Goal: Task Accomplishment & Management: Manage account settings

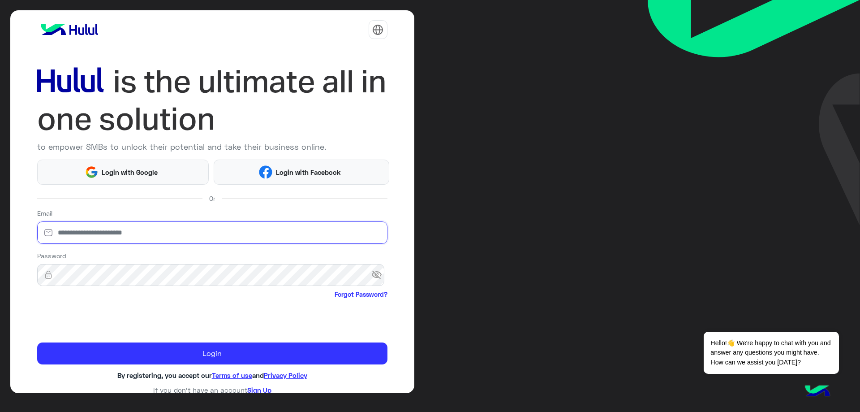
click at [120, 225] on input "email" at bounding box center [212, 232] width 350 height 22
type input "**********"
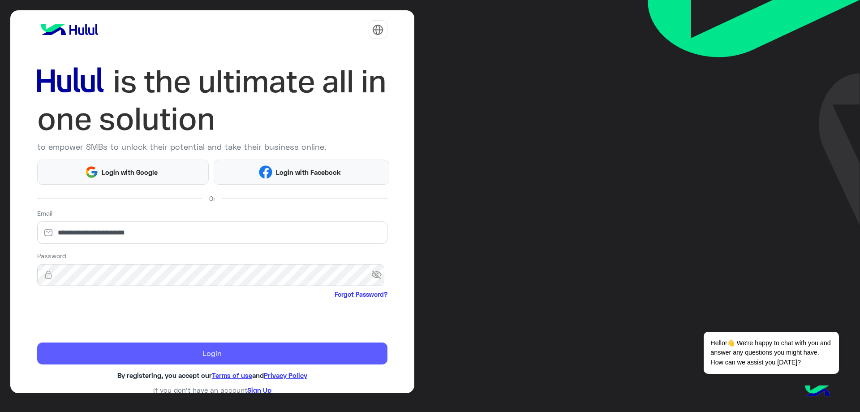
click at [149, 344] on button "Login" at bounding box center [212, 353] width 350 height 22
click at [201, 352] on button "Login" at bounding box center [212, 353] width 350 height 22
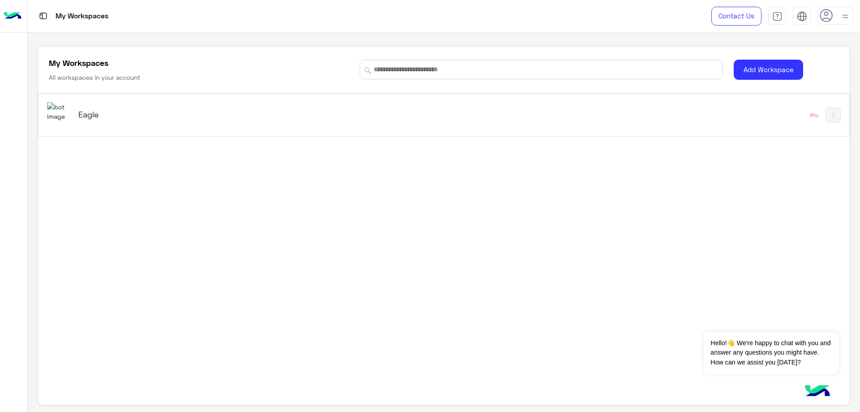
click at [103, 122] on div "Eagle" at bounding box center [285, 115] width 476 height 26
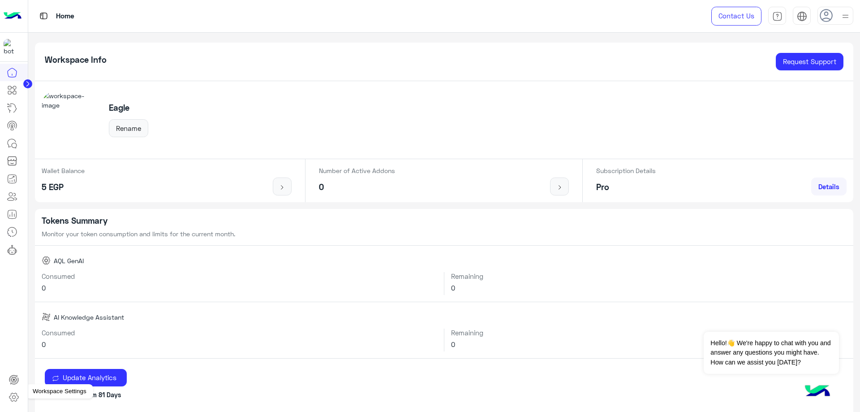
click at [18, 395] on icon at bounding box center [14, 396] width 11 height 11
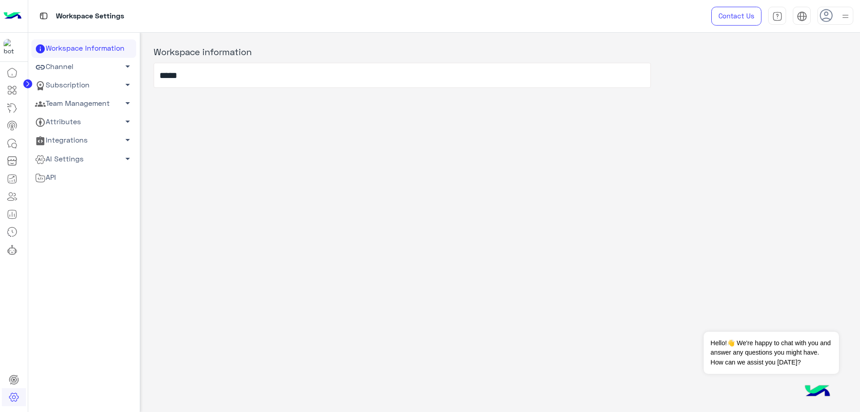
click at [79, 103] on link "Team Management arrow_drop_down" at bounding box center [83, 103] width 105 height 18
click at [79, 116] on link "Team Members" at bounding box center [83, 121] width 105 height 16
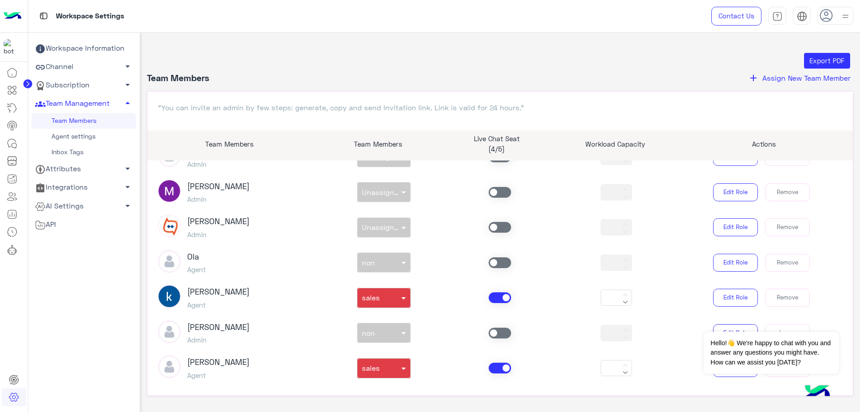
scroll to position [134, 0]
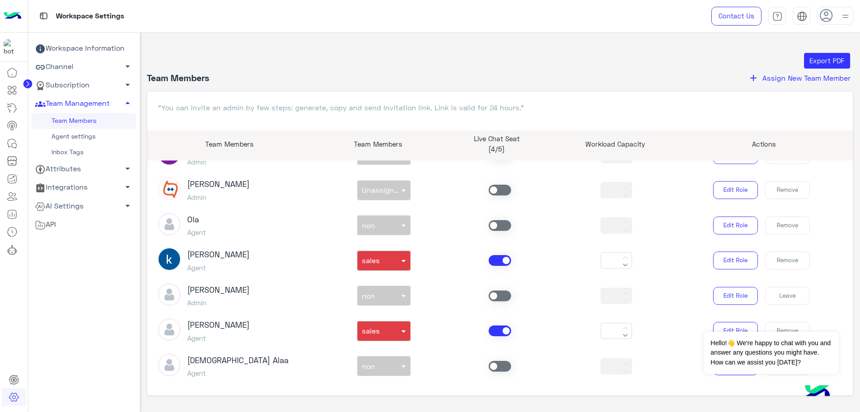
click at [495, 261] on span at bounding box center [500, 260] width 22 height 11
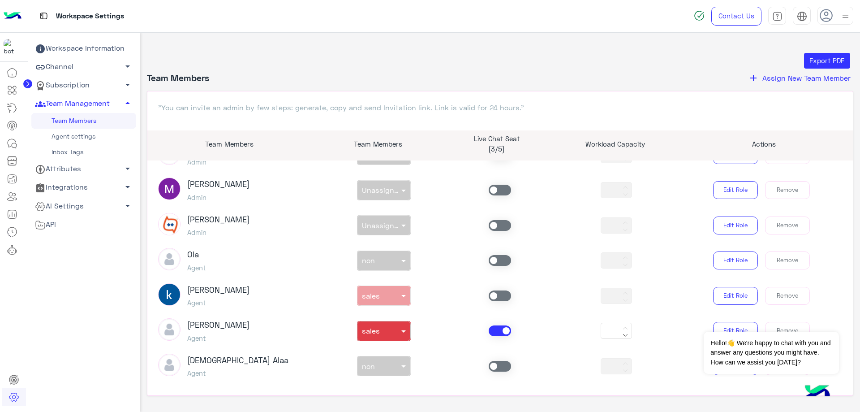
click at [498, 331] on span at bounding box center [500, 330] width 22 height 11
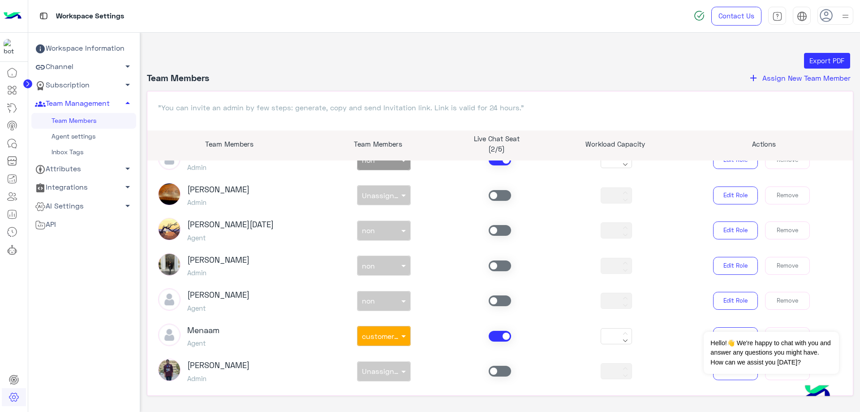
scroll to position [561, 0]
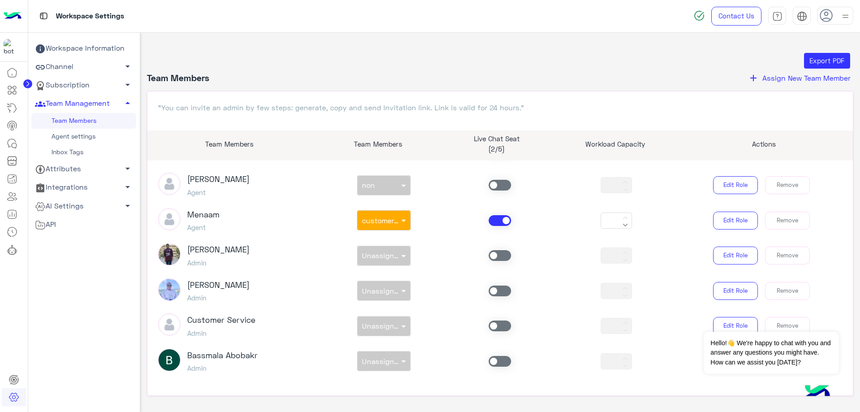
click at [498, 226] on div "Menaam Agent non × customer support *** Edit Role Remove" at bounding box center [500, 220] width 698 height 25
click at [498, 218] on span at bounding box center [500, 220] width 22 height 11
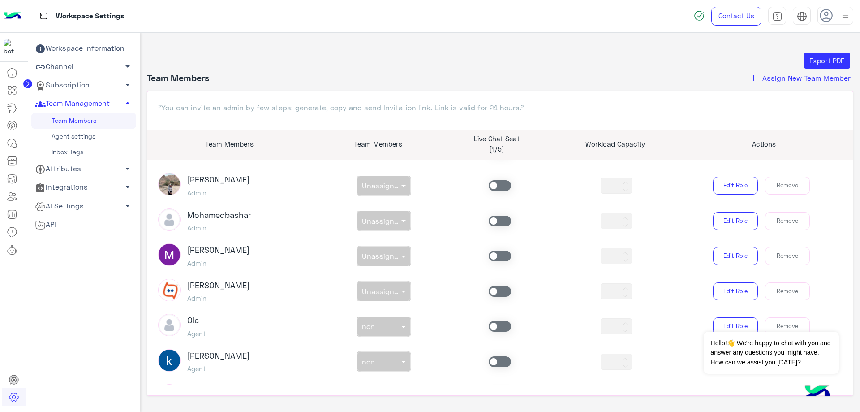
scroll to position [0, 0]
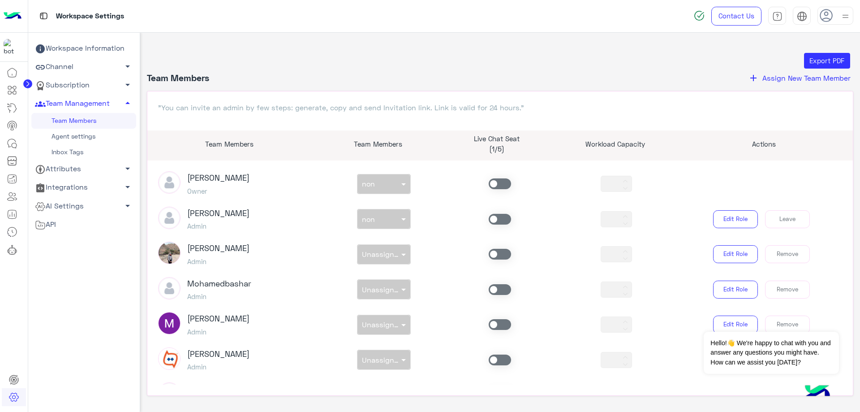
click at [504, 224] on span at bounding box center [500, 219] width 22 height 11
click at [385, 219] on div at bounding box center [383, 216] width 53 height 10
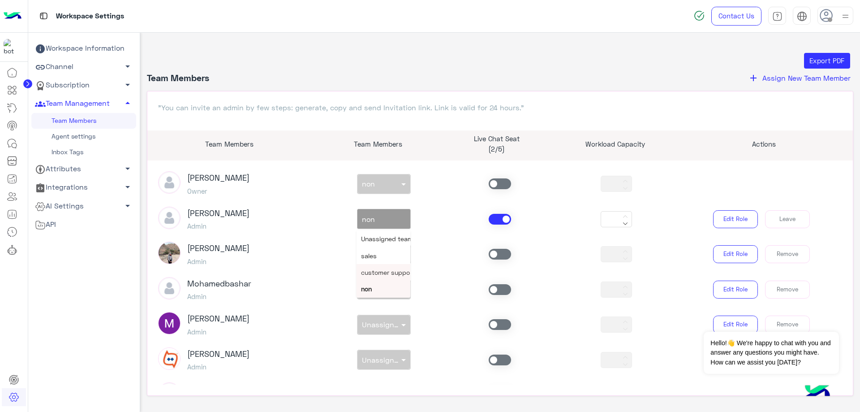
click at [385, 272] on span "customer support" at bounding box center [388, 272] width 54 height 8
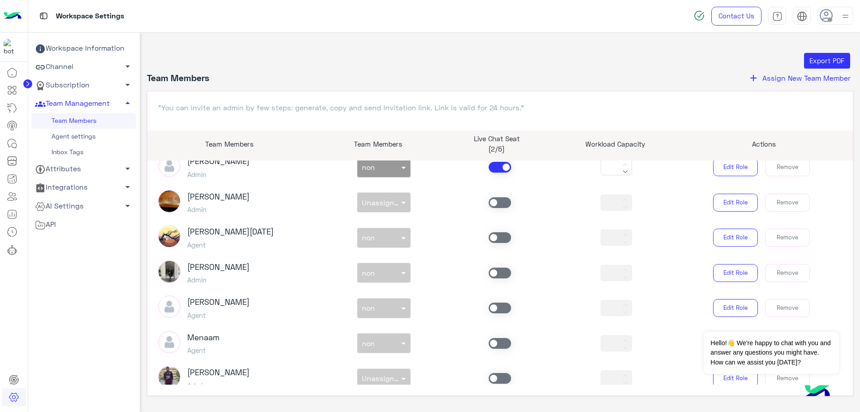
scroll to position [448, 0]
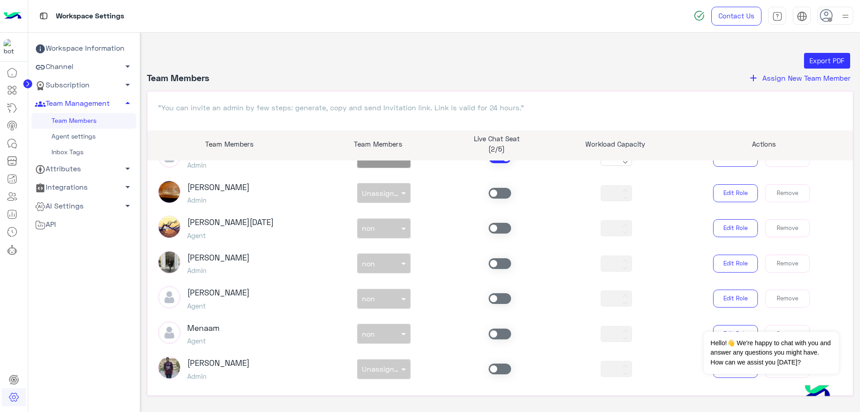
click at [498, 227] on span at bounding box center [500, 228] width 22 height 11
click at [387, 226] on div at bounding box center [383, 226] width 53 height 10
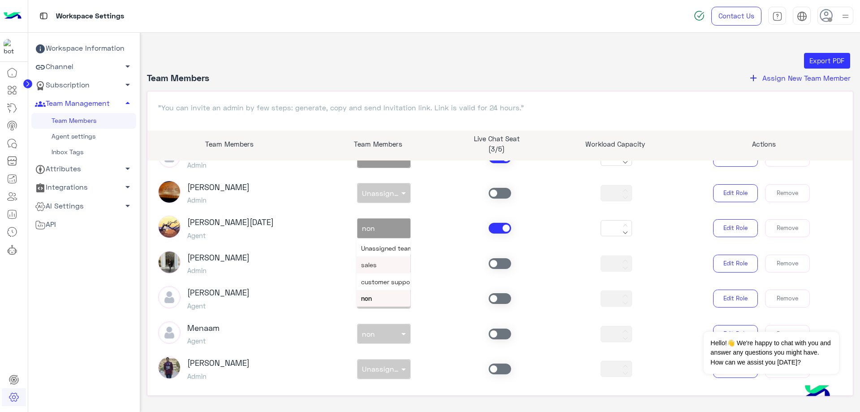
click at [372, 259] on div "sales" at bounding box center [383, 264] width 54 height 17
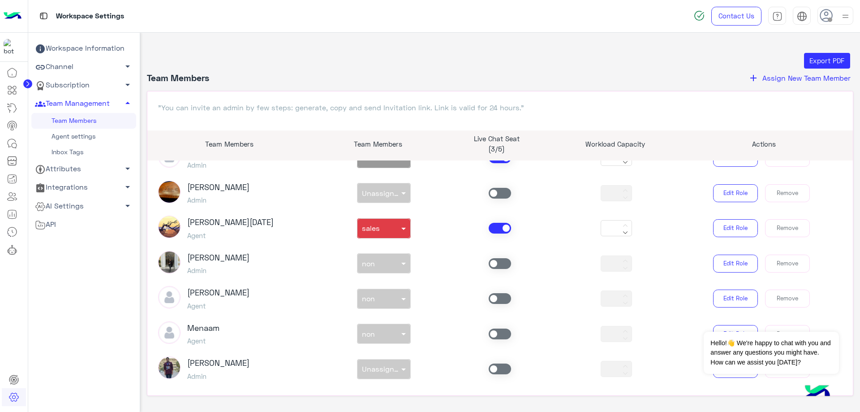
click at [499, 295] on span at bounding box center [500, 298] width 22 height 11
click at [375, 298] on input "text" at bounding box center [373, 296] width 23 height 9
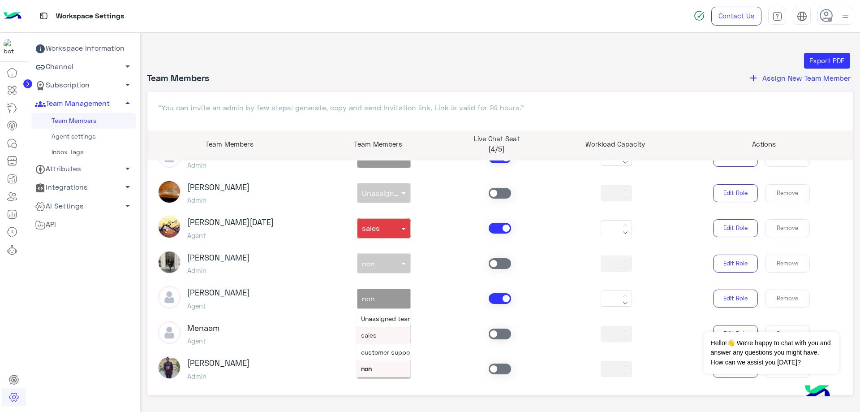
click at [368, 334] on span "sales" at bounding box center [369, 335] width 16 height 8
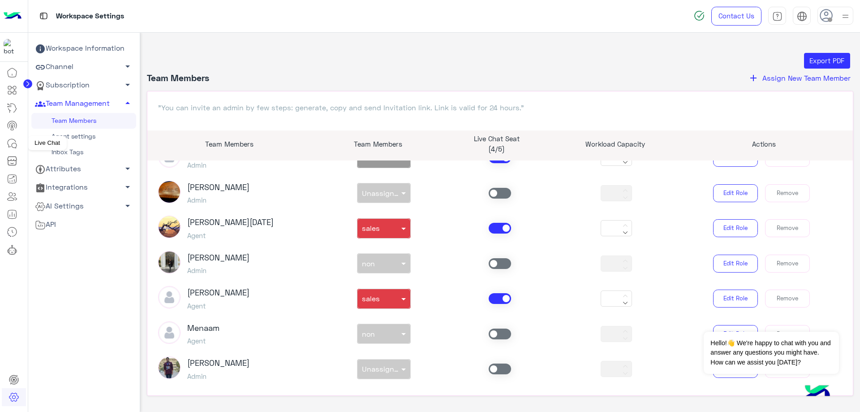
click at [12, 142] on icon at bounding box center [12, 143] width 11 height 11
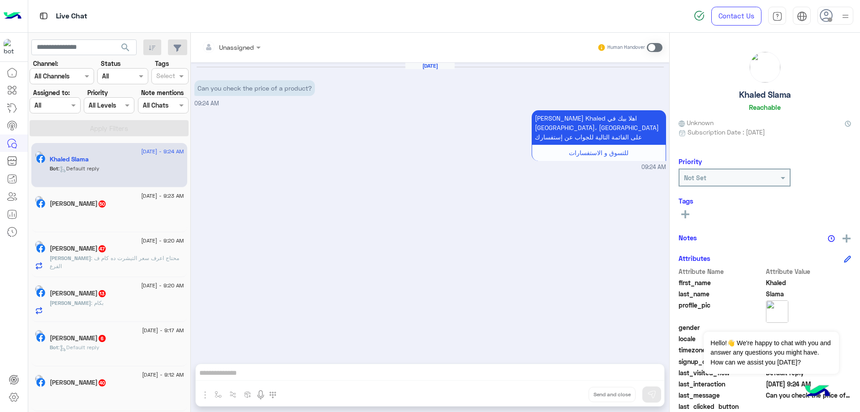
click at [845, 11] on img at bounding box center [845, 16] width 11 height 11
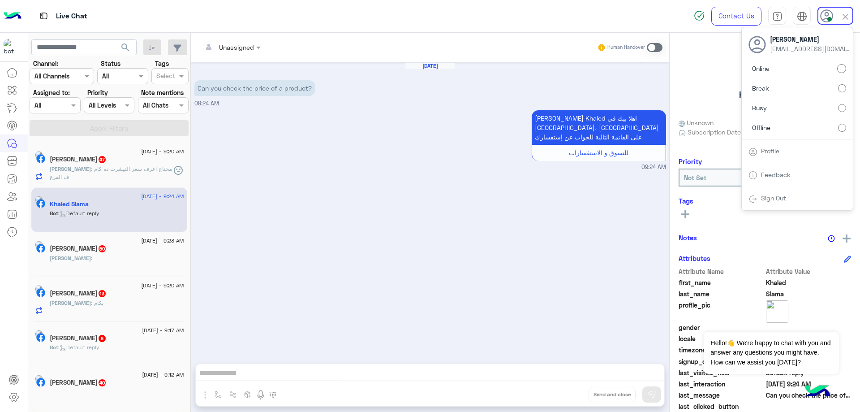
click at [55, 107] on input "text" at bounding box center [44, 105] width 21 height 9
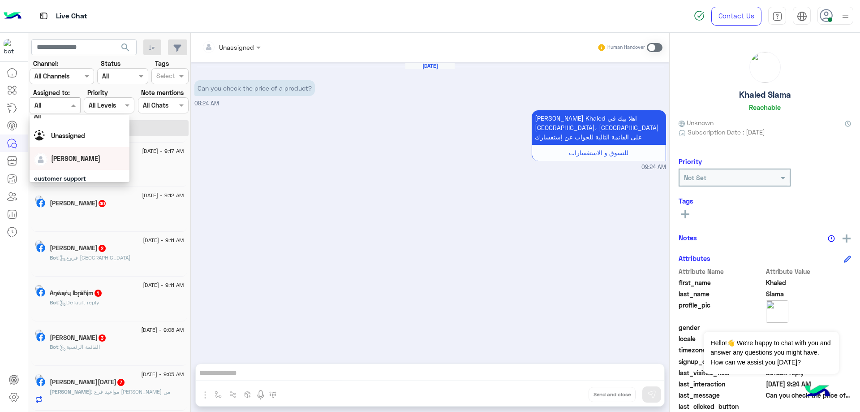
scroll to position [52, 0]
click at [78, 152] on span "[PERSON_NAME]" at bounding box center [80, 153] width 49 height 8
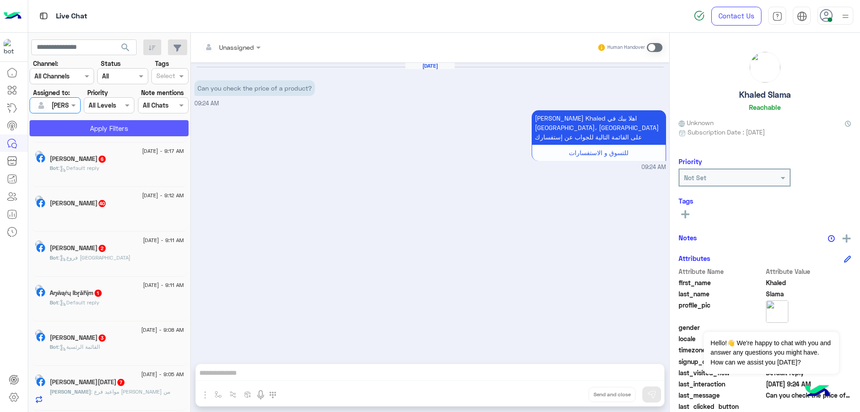
click at [113, 129] on button "Apply Filters" at bounding box center [109, 128] width 159 height 16
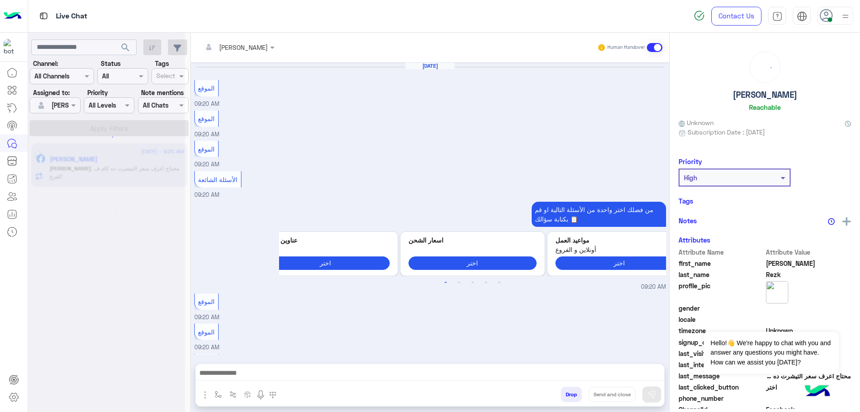
scroll to position [519, 0]
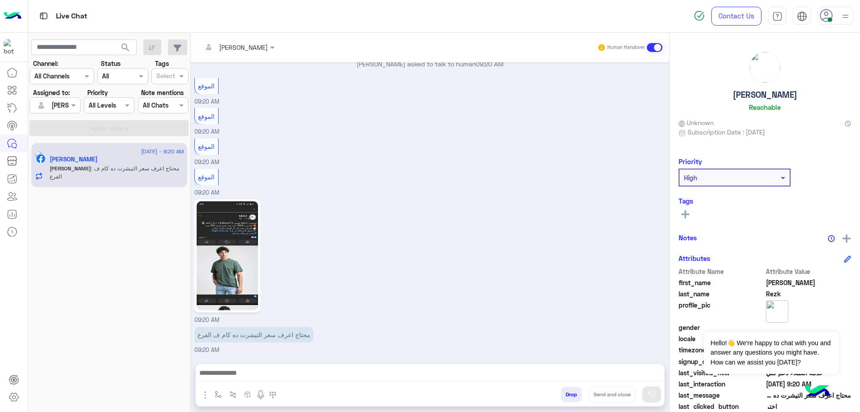
click at [778, 94] on h5 "Ahmed Rezk" at bounding box center [765, 95] width 64 height 10
copy h5 "Ahmed Rezk"
click at [260, 48] on div at bounding box center [237, 47] width 81 height 10
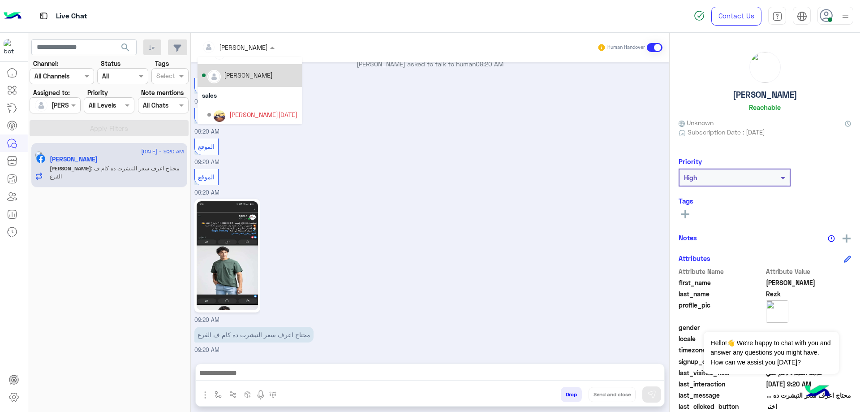
scroll to position [57, 0]
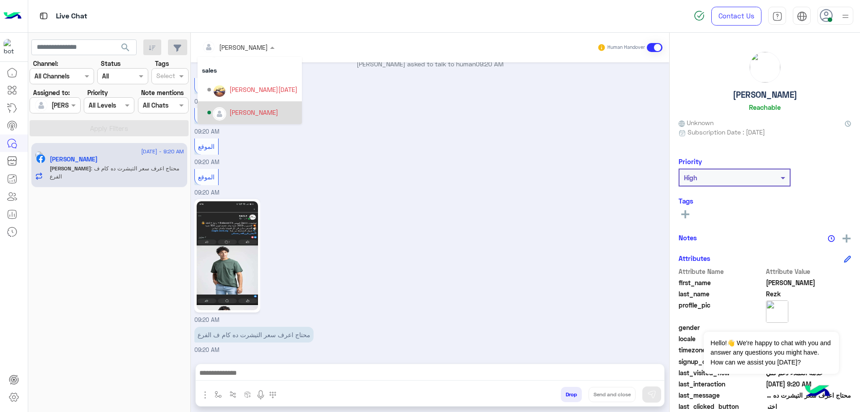
click at [255, 108] on div "mohamed ahmed" at bounding box center [253, 111] width 49 height 9
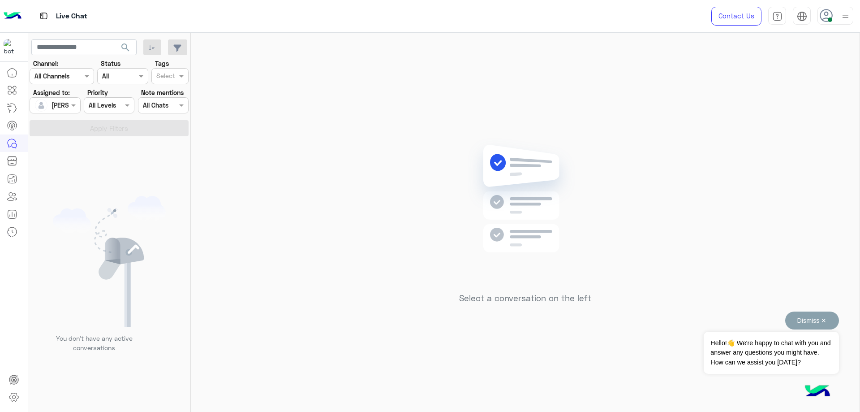
click at [815, 323] on button "Dismiss ✕" at bounding box center [812, 320] width 54 height 18
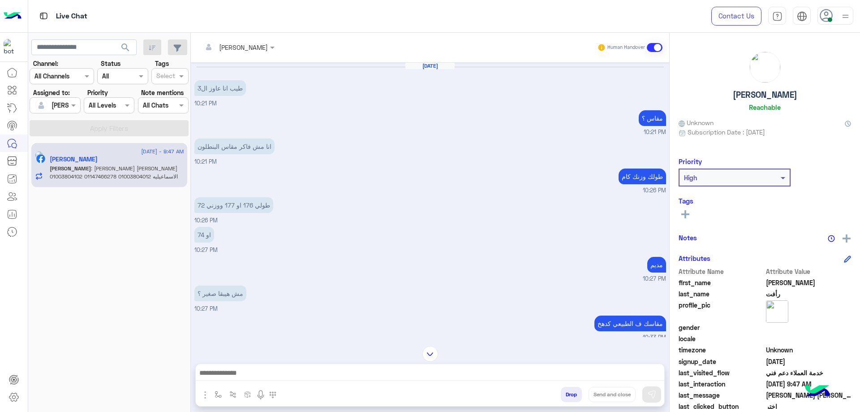
scroll to position [869, 0]
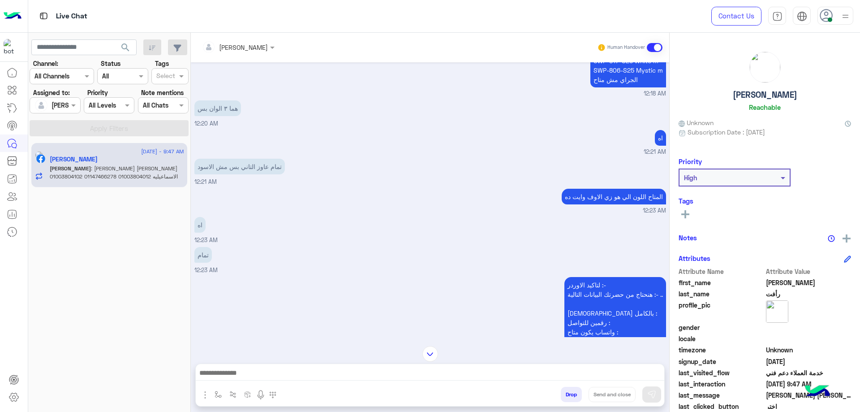
click at [248, 46] on input "text" at bounding box center [226, 47] width 49 height 9
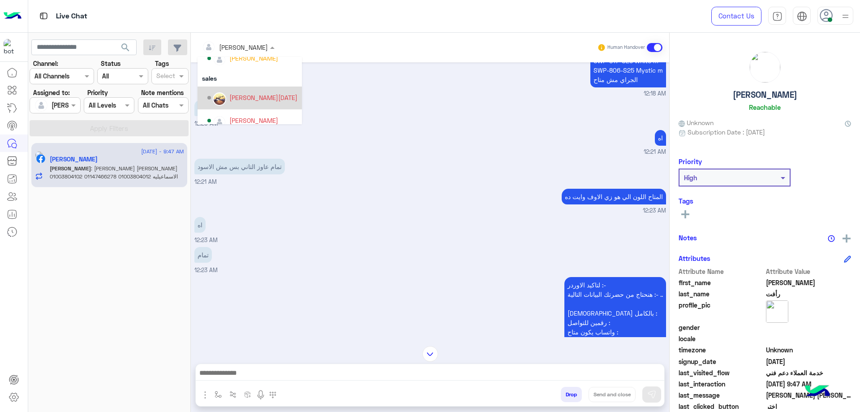
scroll to position [80, 0]
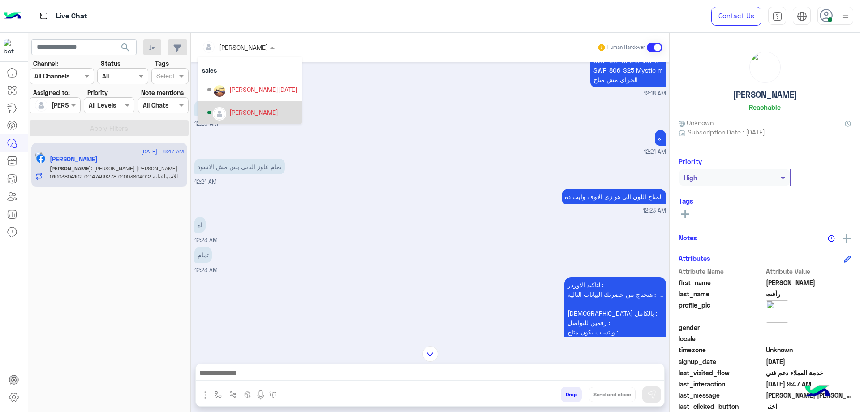
click at [258, 110] on div "[PERSON_NAME]" at bounding box center [253, 111] width 49 height 9
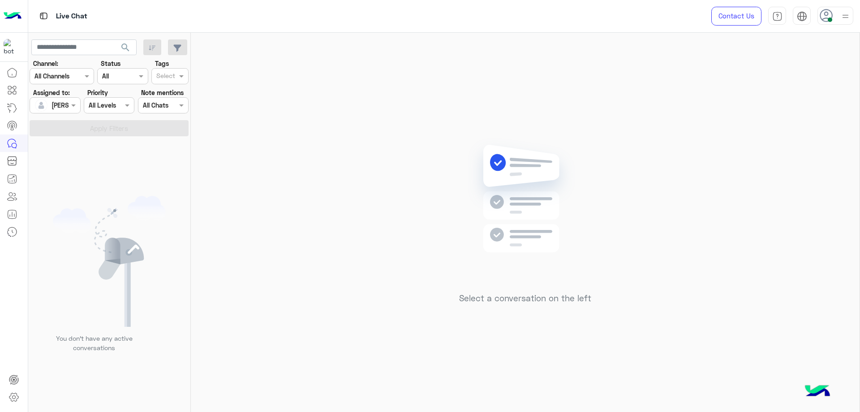
click at [831, 20] on span at bounding box center [830, 19] width 4 height 4
click at [630, 208] on div "Select a conversation on the left" at bounding box center [525, 224] width 669 height 382
click at [298, 248] on div "Select a conversation on the left" at bounding box center [525, 224] width 669 height 382
click at [252, 78] on div "Select a conversation on the left" at bounding box center [525, 224] width 669 height 382
